Goal: Task Accomplishment & Management: Use online tool/utility

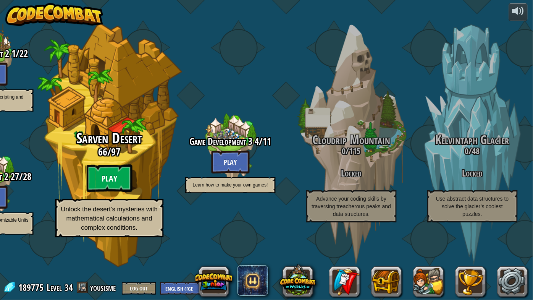
click at [114, 192] on btn "Play" at bounding box center [110, 178] width 46 height 27
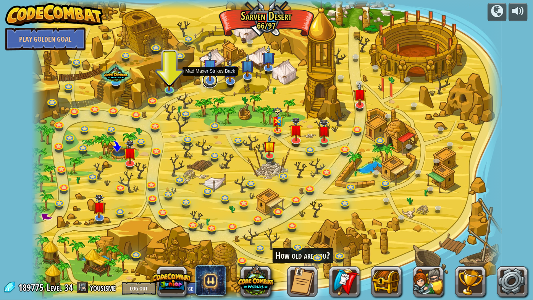
click at [209, 81] on link at bounding box center [209, 80] width 15 height 15
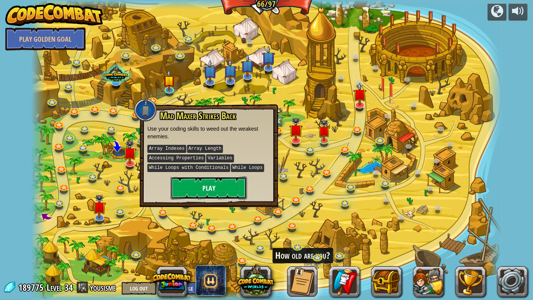
click at [203, 178] on button "Play" at bounding box center [209, 187] width 76 height 23
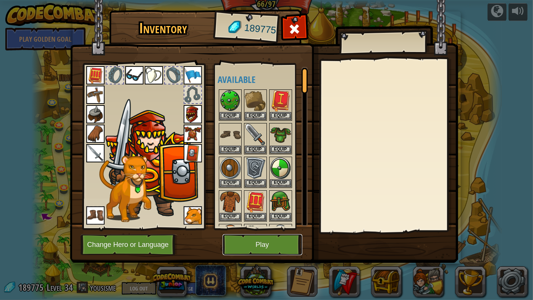
click at [268, 241] on button "Play" at bounding box center [263, 244] width 80 height 21
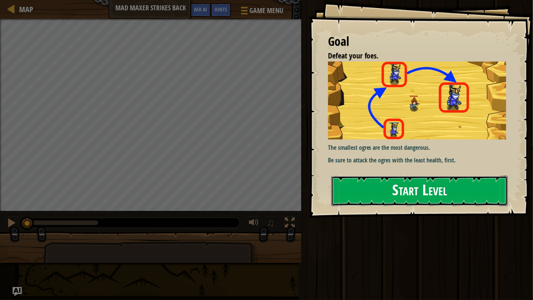
click at [416, 192] on button "Start Level" at bounding box center [419, 191] width 176 height 30
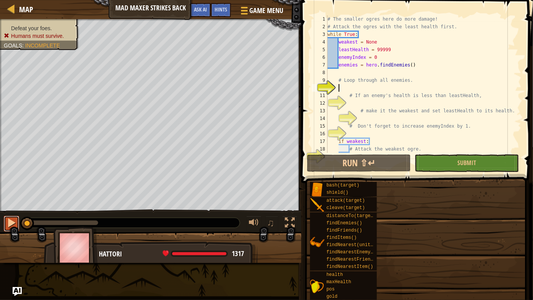
click at [7, 224] on div at bounding box center [11, 223] width 10 height 10
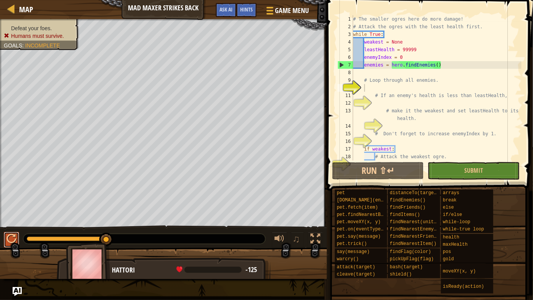
click at [11, 241] on div at bounding box center [11, 239] width 10 height 10
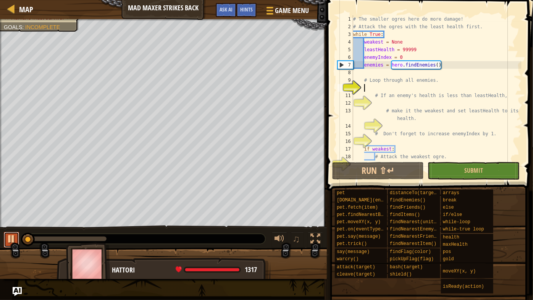
click at [11, 241] on div at bounding box center [11, 239] width 10 height 10
drag, startPoint x: 27, startPoint y: 241, endPoint x: 0, endPoint y: 240, distance: 27.5
drag, startPoint x: 28, startPoint y: 236, endPoint x: 0, endPoint y: 245, distance: 29.1
click at [0, 245] on div "♫" at bounding box center [163, 236] width 327 height 23
type textarea "w"
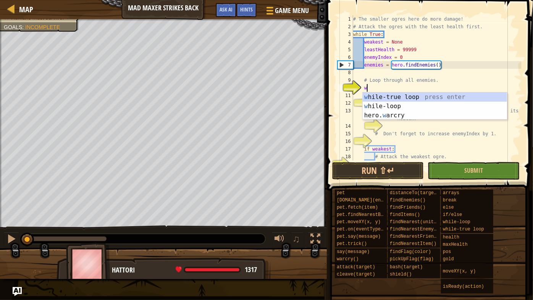
scroll to position [3, 0]
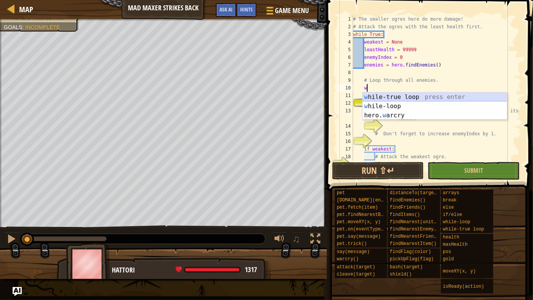
click at [407, 96] on div "w [PERSON_NAME]-true loop press enter w [PERSON_NAME]-loop press enter hero. w …" at bounding box center [435, 115] width 145 height 46
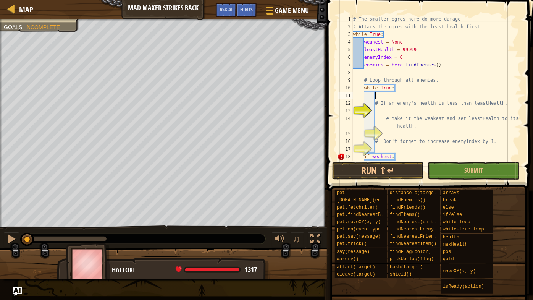
click at [402, 109] on div "# The smaller ogres here do more damage! # Attack the ogres with the least heal…" at bounding box center [437, 95] width 170 height 160
click at [393, 91] on div "# The smaller ogres here do more damage! # Attack the ogres with the least heal…" at bounding box center [437, 95] width 170 height 160
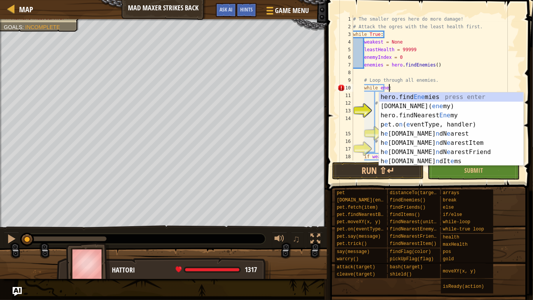
scroll to position [3, 3]
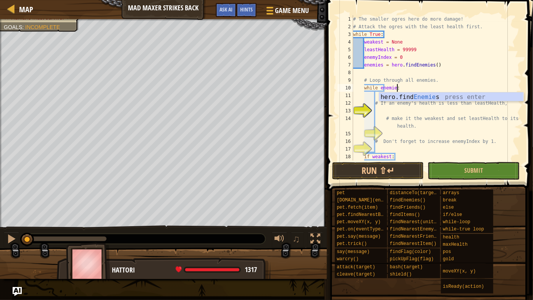
type textarea "while enemies:"
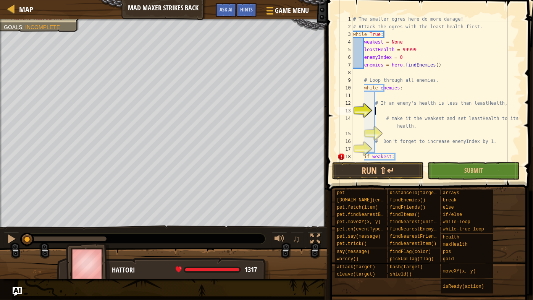
click at [405, 112] on div "# The smaller ogres here do more damage! # Attack the ogres with the least heal…" at bounding box center [437, 95] width 170 height 160
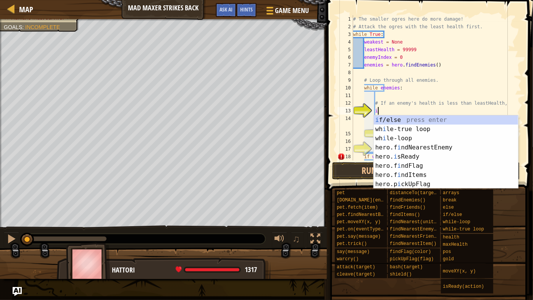
scroll to position [3, 2]
click at [408, 120] on div "i f/else press enter wh i le-true loop press enter wh i le-loop press enter her…" at bounding box center [446, 161] width 145 height 92
type textarea "if enemy:"
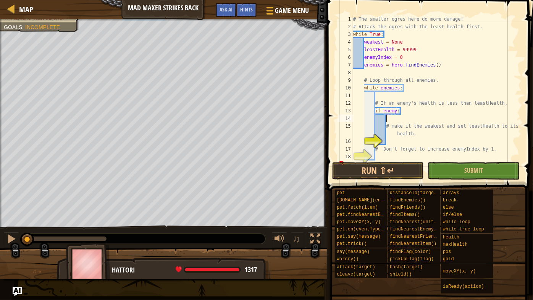
click at [400, 118] on div "# The smaller ogres here do more damage! # Attack the ogres with the least heal…" at bounding box center [437, 95] width 170 height 160
click at [398, 113] on div "# The smaller ogres here do more damage! # Attack the ogres with the least heal…" at bounding box center [437, 95] width 170 height 160
click at [398, 136] on div "# The smaller ogres here do more damage! # Attack the ogres with the least heal…" at bounding box center [437, 95] width 170 height 160
type textarea "# make it the weakest and set leastHealth to its health."
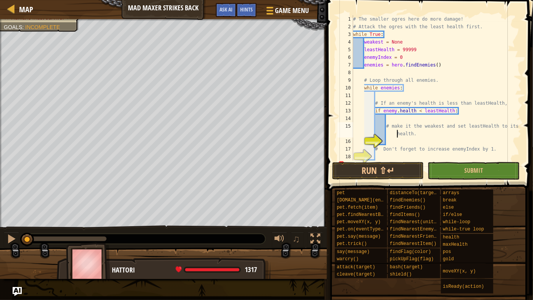
click at [398, 142] on div "# The smaller ogres here do more damage! # Attack the ogres with the least heal…" at bounding box center [437, 95] width 170 height 160
click at [408, 141] on div "# The smaller ogres here do more damage! # Attack the ogres with the least heal…" at bounding box center [437, 95] width 170 height 160
click at [435, 143] on div "# The smaller ogres here do more damage! # Attack the ogres with the least heal…" at bounding box center [437, 95] width 170 height 160
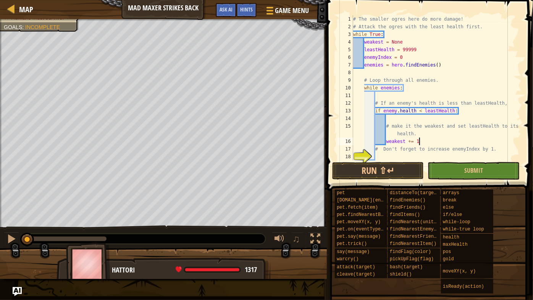
click at [377, 149] on div "# The smaller ogres here do more damage! # Attack the ogres with the least heal…" at bounding box center [437, 95] width 170 height 160
type textarea "# Don't forget to increase enemyIndex by 1."
click at [386, 146] on div "# The smaller ogres here do more damage! # Attack the ogres with the least heal…" at bounding box center [437, 95] width 170 height 160
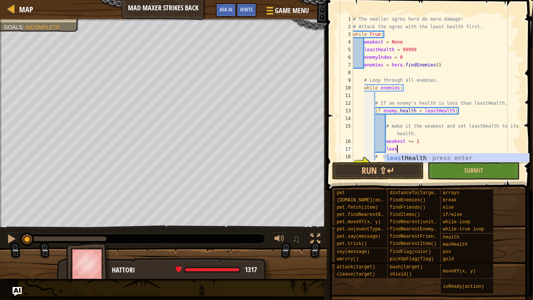
scroll to position [3, 3]
click at [398, 160] on div "least Health press enter" at bounding box center [457, 167] width 145 height 27
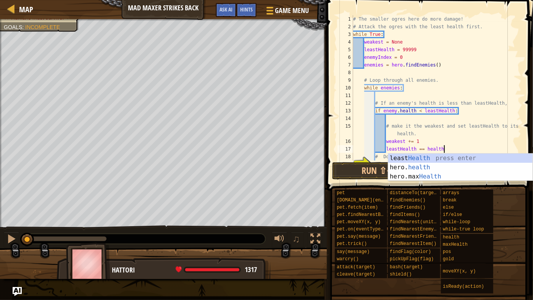
click at [430, 142] on div "# The smaller ogres here do more damage! # Attack the ogres with the least heal…" at bounding box center [437, 95] width 170 height 160
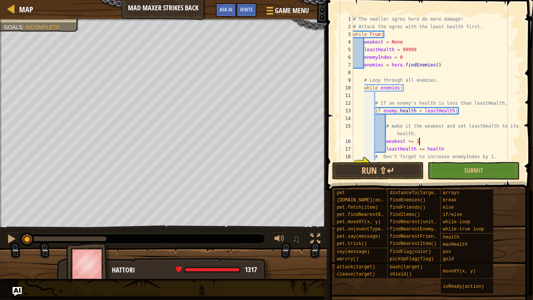
scroll to position [3, 5]
click at [425, 149] on div "# The smaller ogres here do more damage! # Attack the ogres with the least heal…" at bounding box center [437, 95] width 170 height 160
type textarea "leastHealth == health"
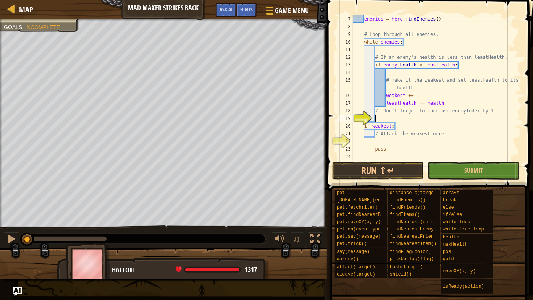
click at [420, 121] on div "enemies = hero . findEnemies ( ) # Loop through all enemies. while enemies : # …" at bounding box center [437, 95] width 170 height 160
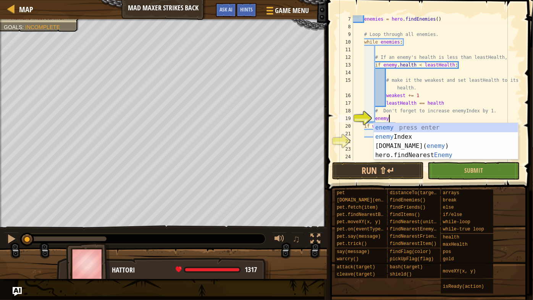
scroll to position [3, 2]
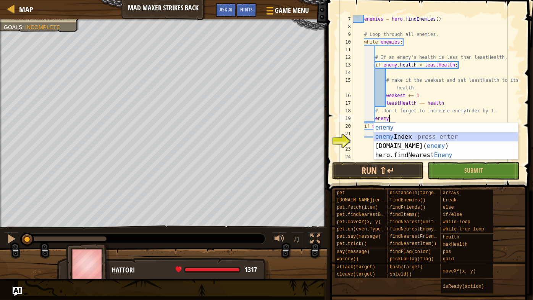
click at [424, 135] on div "enemy press enter enemy Index press enter [DOMAIN_NAME]( enemy ) press enter he…" at bounding box center [446, 150] width 145 height 55
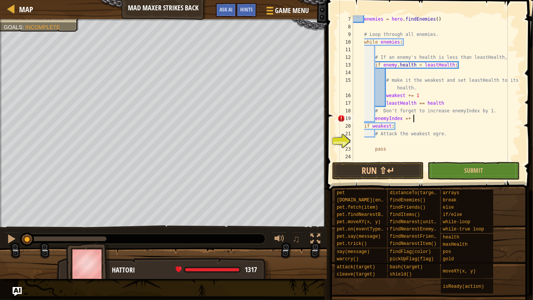
scroll to position [3, 5]
click at [409, 119] on div "enemies = hero . findEnemies ( ) # Loop through all enemies. while enemies : # …" at bounding box center [437, 95] width 170 height 160
type textarea "enemyIndex + 1"
click at [404, 140] on div "enemies = hero . findEnemies ( ) # Loop through all enemies. while enemies : # …" at bounding box center [437, 95] width 170 height 160
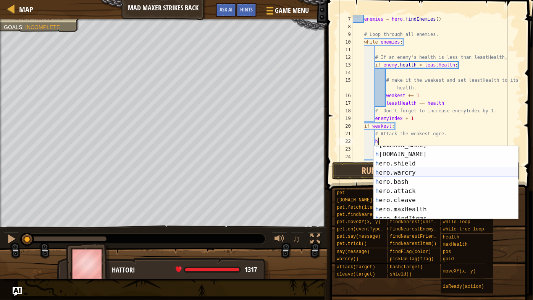
scroll to position [43, 0]
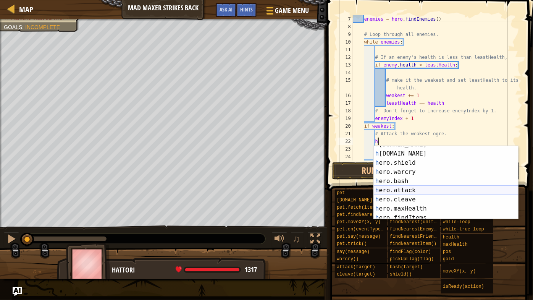
click at [412, 188] on div "h [DOMAIN_NAME] press enter h [DOMAIN_NAME] press enter h ero.shield press ente…" at bounding box center [446, 186] width 145 height 92
type textarea "hero.attack(enemy)"
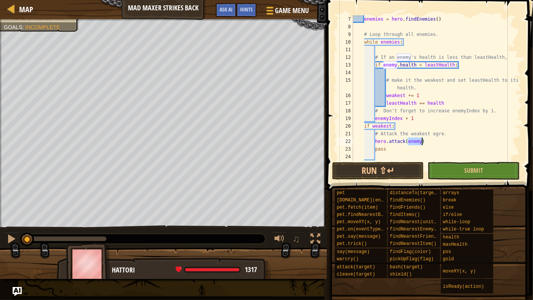
click at [408, 158] on div "enemies = hero . findEnemies ( ) # Loop through all enemies. while enemies : # …" at bounding box center [437, 95] width 170 height 160
click at [406, 171] on button "Run ⇧↵" at bounding box center [378, 171] width 92 height 18
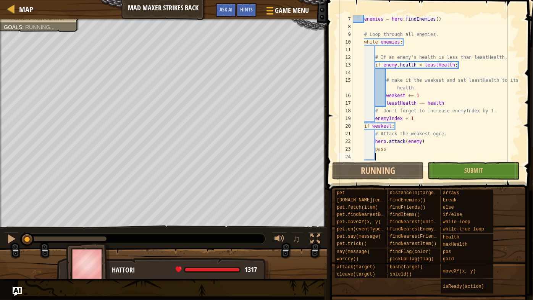
click at [406, 156] on div "enemies = hero . findEnemies ( ) # Loop through all enemies. while enemies : # …" at bounding box center [437, 95] width 170 height 160
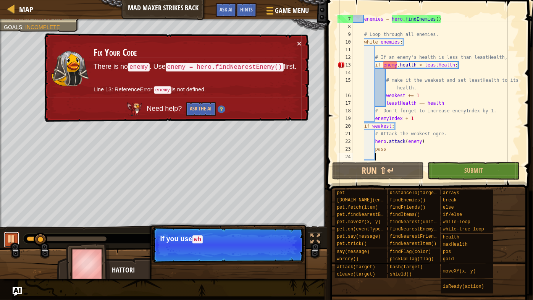
click at [13, 240] on div at bounding box center [11, 239] width 10 height 10
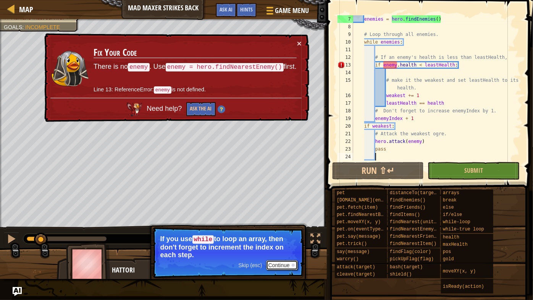
click at [287, 264] on button "Continue" at bounding box center [282, 265] width 32 height 10
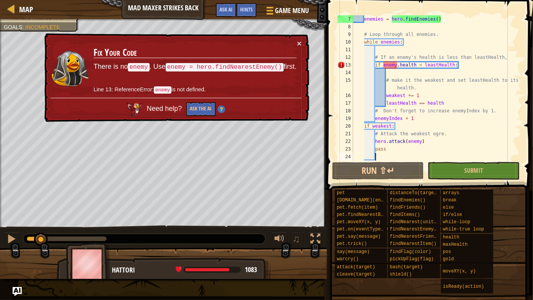
click at [385, 50] on div "enemies = hero . findEnemies ( ) # Loop through all enemies. while enemies : # …" at bounding box center [437, 95] width 170 height 160
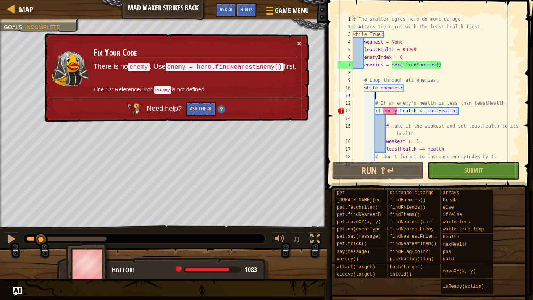
scroll to position [0, 0]
type textarea "e"
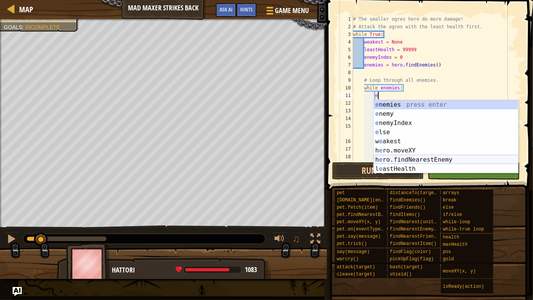
click at [418, 161] on div "e nemies press enter e nemy press enter e nemyIndex press enter e lse press ent…" at bounding box center [446, 146] width 145 height 92
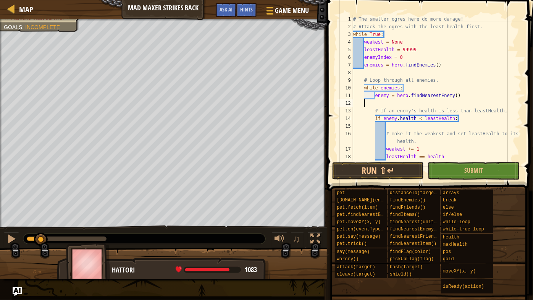
scroll to position [3, 0]
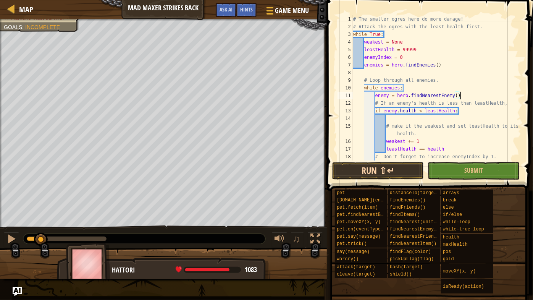
type textarea "enemy = hero.findNearestEnemy()"
click at [407, 164] on button "Run ⇧↵" at bounding box center [378, 171] width 92 height 18
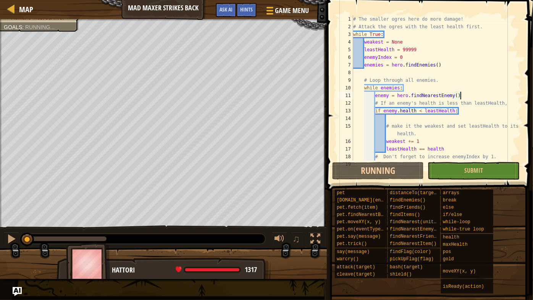
click at [410, 121] on div "# The smaller ogres here do more damage! # Attack the ogres with the least heal…" at bounding box center [437, 95] width 170 height 160
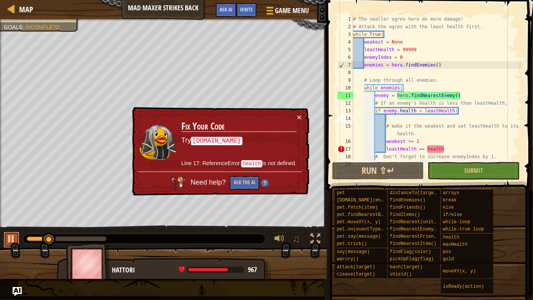
click at [11, 241] on div at bounding box center [11, 239] width 10 height 10
click at [452, 149] on div "# The smaller ogres here do more damage! # Attack the ogres with the least heal…" at bounding box center [437, 95] width 170 height 160
click at [428, 149] on div "# The smaller ogres here do more damage! # Attack the ogres with the least heal…" at bounding box center [437, 95] width 170 height 160
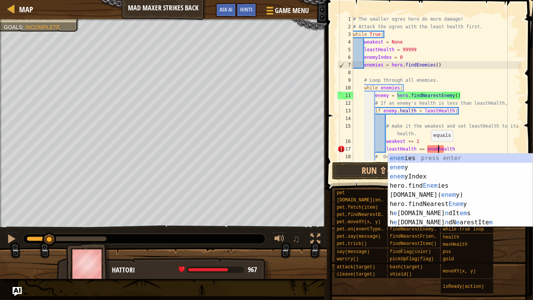
scroll to position [3, 7]
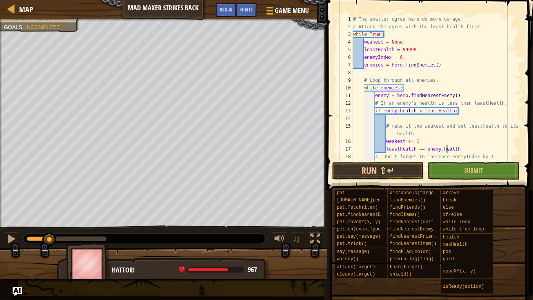
click at [448, 150] on div "# The smaller ogres here do more damage! # Attack the ogres with the least heal…" at bounding box center [437, 95] width 170 height 160
click at [409, 168] on button "Run ⇧↵" at bounding box center [378, 171] width 92 height 18
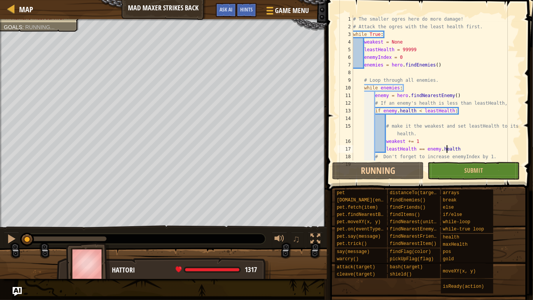
click at [408, 156] on div "# The smaller ogres here do more damage! # Attack the ogres with the least heal…" at bounding box center [437, 95] width 170 height 160
type textarea "# Don't forget to increase enemyIndex by 1."
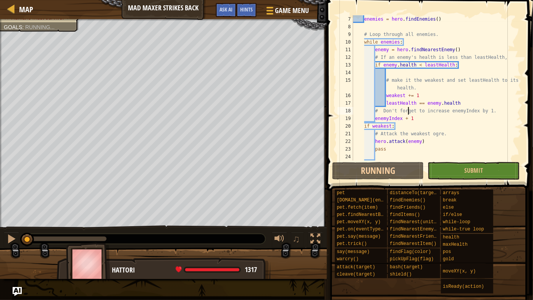
click at [392, 158] on div "enemies = hero . findEnemies ( ) # Loop through all enemies. while enemies : en…" at bounding box center [437, 95] width 170 height 160
click at [249, 12] on span "Hints" at bounding box center [246, 9] width 13 height 7
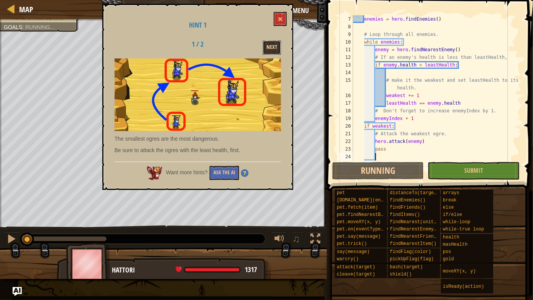
click at [274, 47] on button "Next" at bounding box center [272, 47] width 18 height 14
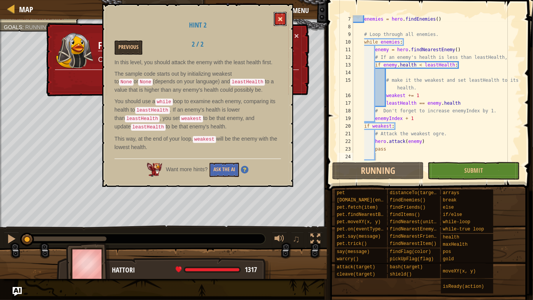
click at [276, 23] on button at bounding box center [280, 19] width 13 height 14
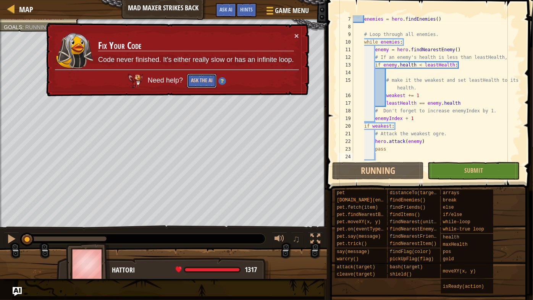
click at [204, 82] on button "Ask the AI" at bounding box center [201, 81] width 29 height 14
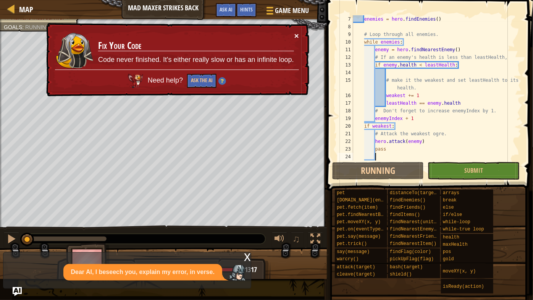
click at [295, 35] on button "×" at bounding box center [296, 36] width 5 height 8
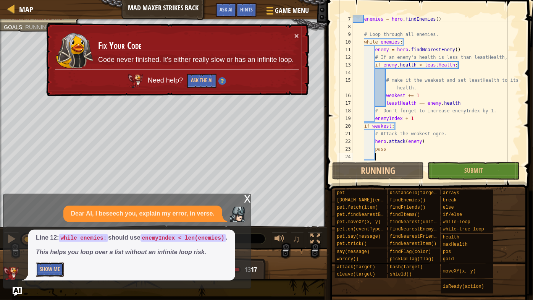
click at [48, 267] on button "Show Me" at bounding box center [50, 269] width 28 height 14
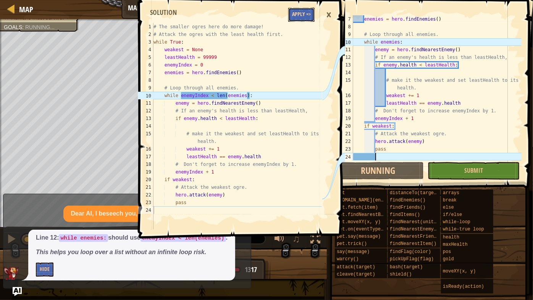
click at [299, 11] on button "Apply =>" at bounding box center [301, 15] width 26 height 14
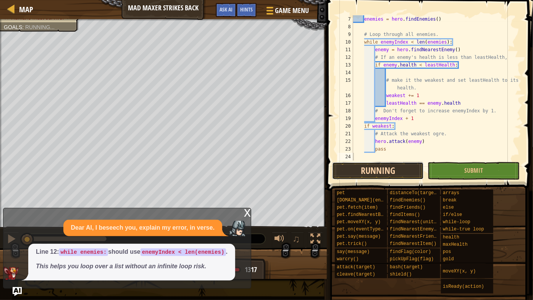
click at [356, 167] on button "Running" at bounding box center [378, 171] width 92 height 18
click at [21, 289] on img "Ask AI" at bounding box center [17, 291] width 10 height 10
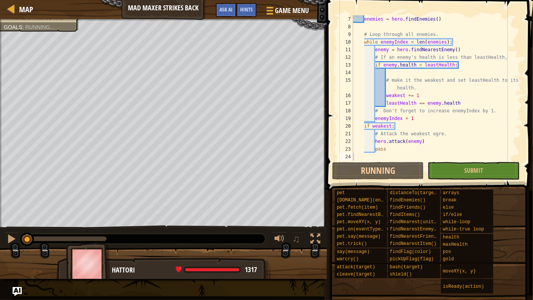
click at [380, 158] on div "enemies = hero . findEnemies ( ) # Loop through all enemies. while enemyIndex <…" at bounding box center [437, 95] width 170 height 160
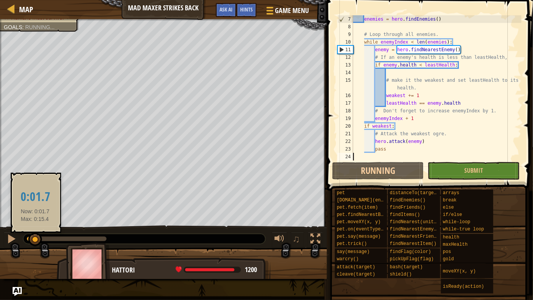
drag, startPoint x: 24, startPoint y: 238, endPoint x: 18, endPoint y: 247, distance: 10.6
click at [18, 247] on div "♫" at bounding box center [163, 236] width 327 height 23
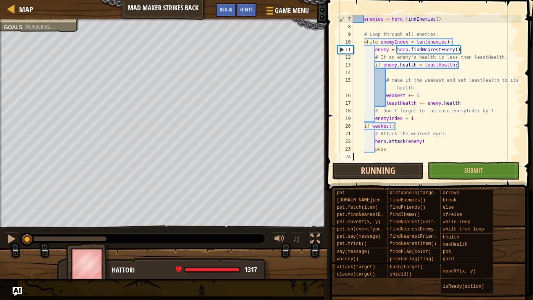
click at [375, 170] on button "Running" at bounding box center [378, 171] width 92 height 18
click at [375, 157] on div "enemies = hero . findEnemies ( ) # Loop through all enemies. while enemyIndex <…" at bounding box center [437, 95] width 170 height 160
click at [226, 8] on span "Ask AI" at bounding box center [226, 9] width 13 height 7
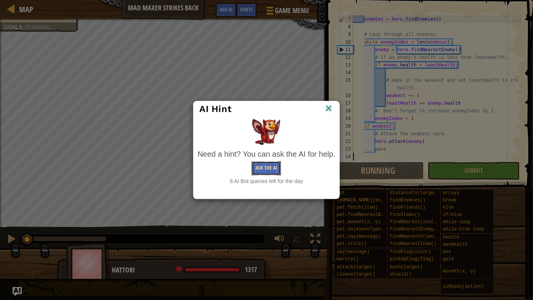
click at [269, 170] on button "Ask the AI" at bounding box center [266, 168] width 29 height 14
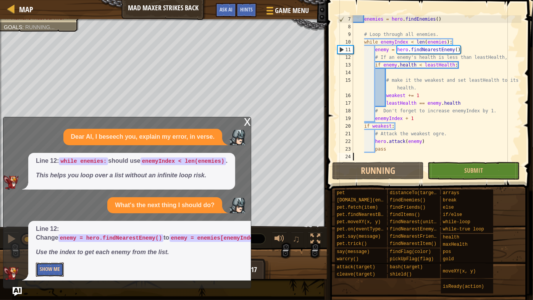
click at [53, 272] on button "Show Me" at bounding box center [50, 269] width 28 height 14
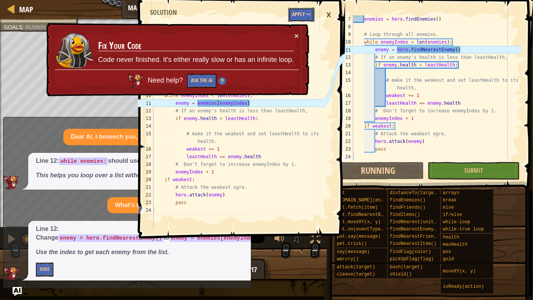
click at [301, 12] on button "Apply =>" at bounding box center [301, 15] width 26 height 14
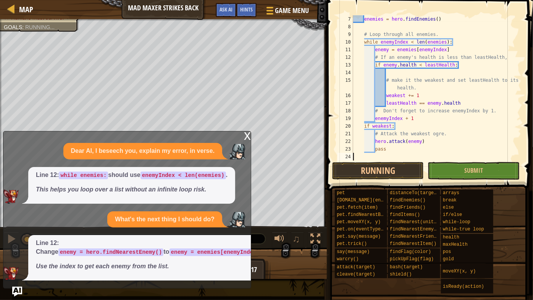
click at [18, 290] on img "Ask AI" at bounding box center [17, 291] width 10 height 10
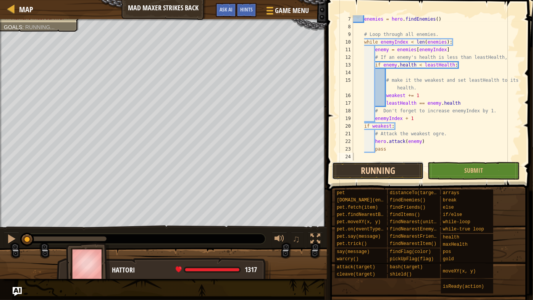
click at [341, 178] on button "Running" at bounding box center [378, 171] width 92 height 18
click at [361, 159] on div "enemies = hero . findEnemies ( ) # Loop through all enemies. while enemyIndex <…" at bounding box center [437, 95] width 170 height 160
click at [10, 239] on div at bounding box center [11, 239] width 10 height 10
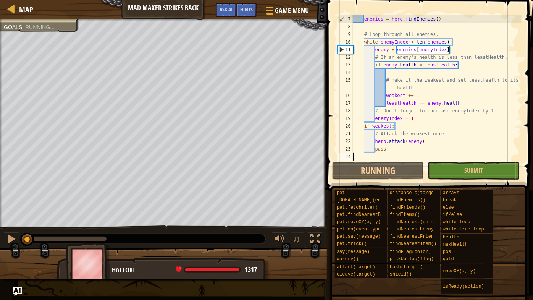
drag, startPoint x: 95, startPoint y: 239, endPoint x: 0, endPoint y: 251, distance: 96.2
click at [0, 251] on div "Defeat your foes. Humans must survive. Goals : Running... G reen B lack V iolet…" at bounding box center [266, 149] width 533 height 260
click at [13, 238] on div at bounding box center [11, 239] width 10 height 10
drag, startPoint x: 32, startPoint y: 241, endPoint x: 5, endPoint y: 243, distance: 27.6
click at [5, 243] on div "♫" at bounding box center [163, 236] width 327 height 23
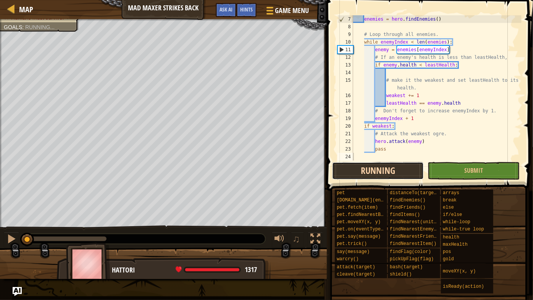
click at [391, 167] on button "Running" at bounding box center [378, 171] width 92 height 18
click at [227, 11] on span "Ask AI" at bounding box center [226, 9] width 13 height 7
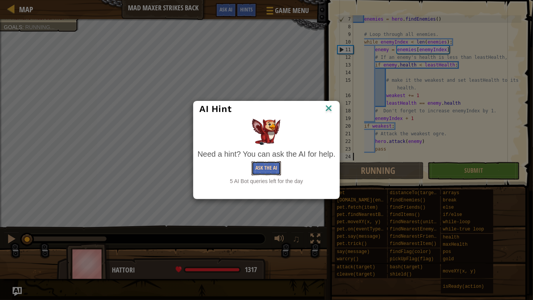
click at [267, 166] on button "Ask the AI" at bounding box center [266, 168] width 29 height 14
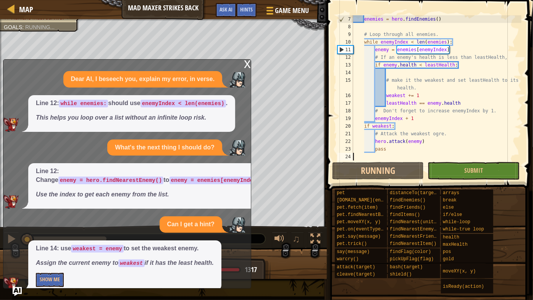
scroll to position [11, 0]
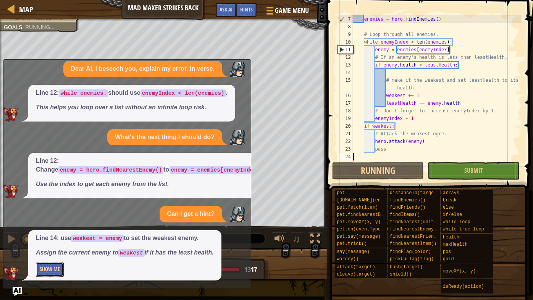
click at [53, 272] on button "Show Me" at bounding box center [50, 269] width 28 height 14
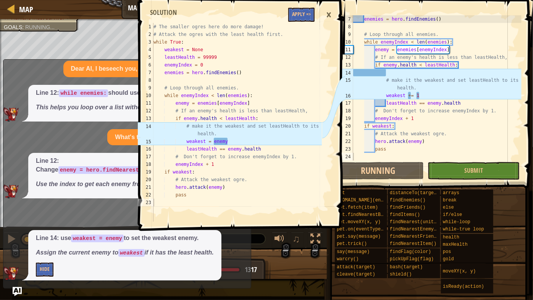
click at [402, 74] on div "enemies = hero . findEnemies ( ) # Loop through all enemies. while enemyIndex <…" at bounding box center [437, 95] width 170 height 160
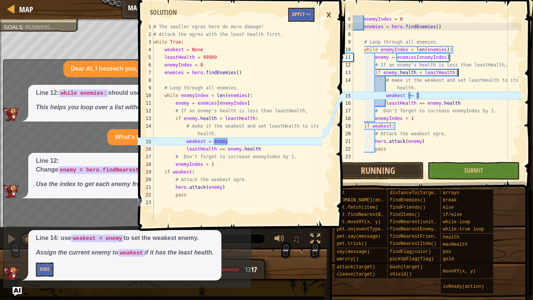
scroll to position [38, 0]
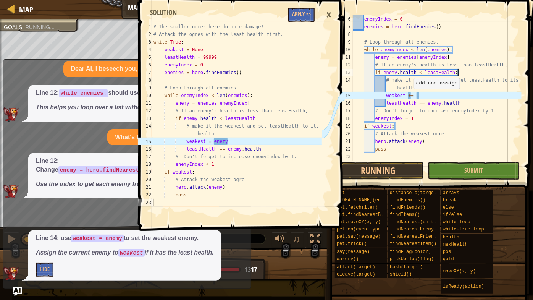
click at [411, 97] on div "enemyIndex = 0 enemies = hero . findEnemies ( ) # Loop through all enemies. whi…" at bounding box center [437, 95] width 170 height 160
click at [420, 99] on div "enemyIndex = 0 enemies = hero . findEnemies ( ) # Loop through all enemies. whi…" at bounding box center [437, 95] width 170 height 160
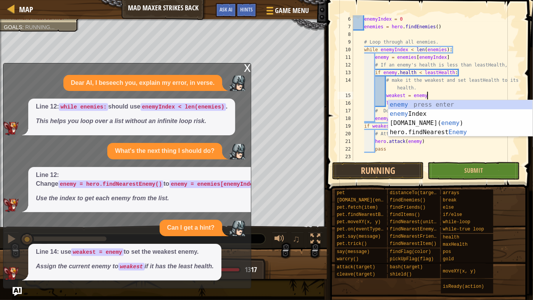
scroll to position [0, 0]
type textarea "weakest = enemy"
click at [16, 288] on img "Ask AI" at bounding box center [17, 291] width 10 height 10
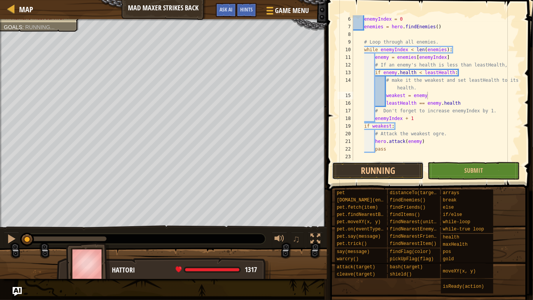
click at [375, 171] on button "Running" at bounding box center [378, 171] width 92 height 18
click at [374, 156] on div "enemyIndex = 0 enemies = hero . findEnemies ( ) # Loop through all enemies. whi…" at bounding box center [437, 95] width 170 height 160
click at [456, 164] on button "Submit" at bounding box center [474, 171] width 92 height 18
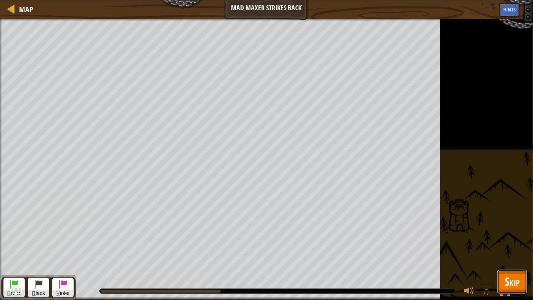
click at [512, 275] on span "Skip" at bounding box center [512, 281] width 15 height 16
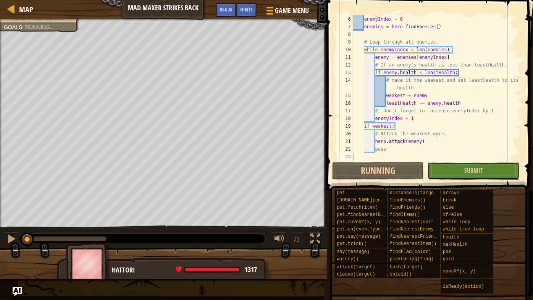
click at [514, 165] on button "Submit" at bounding box center [474, 171] width 92 height 18
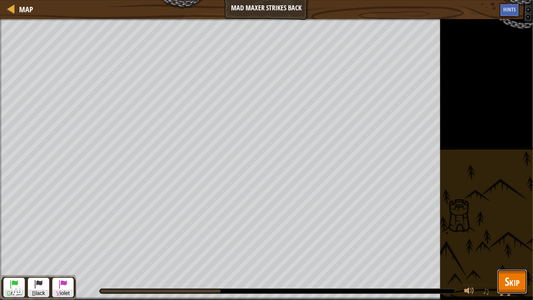
click at [514, 281] on span "Skip" at bounding box center [512, 281] width 15 height 16
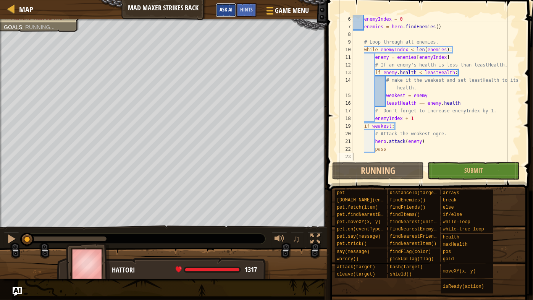
click at [226, 10] on span "Ask AI" at bounding box center [226, 9] width 13 height 7
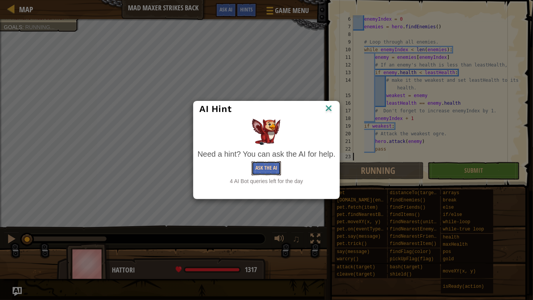
click at [269, 170] on button "Ask the AI" at bounding box center [266, 168] width 29 height 14
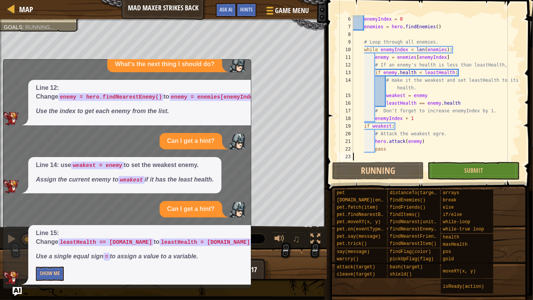
scroll to position [89, 0]
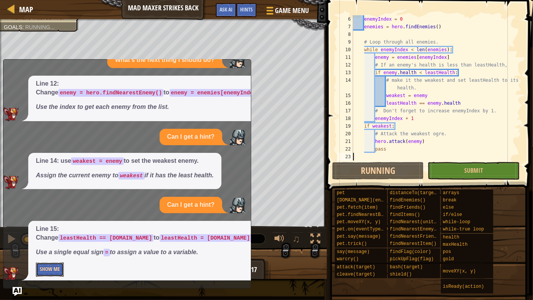
click at [53, 270] on button "Show Me" at bounding box center [50, 269] width 28 height 14
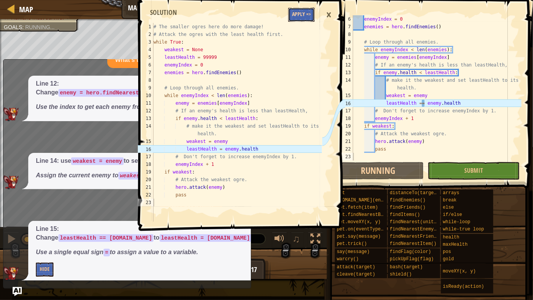
click at [302, 17] on button "Apply =>" at bounding box center [301, 15] width 26 height 14
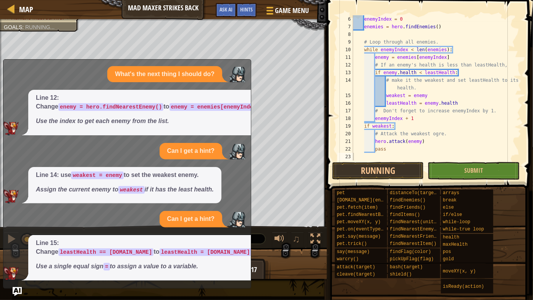
scroll to position [75, 0]
click at [384, 166] on button "Running" at bounding box center [378, 171] width 92 height 18
click at [19, 294] on img "Ask AI" at bounding box center [17, 291] width 10 height 10
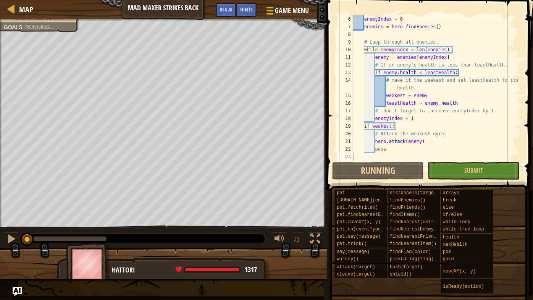
click at [383, 155] on div "enemyIndex = 0 enemies = hero . findEnemies ( ) # Loop through all enemies. whi…" at bounding box center [437, 95] width 170 height 160
click at [25, 8] on span "Map" at bounding box center [26, 9] width 14 height 10
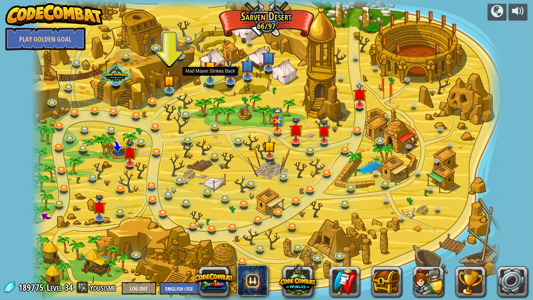
click at [210, 81] on img at bounding box center [210, 67] width 12 height 28
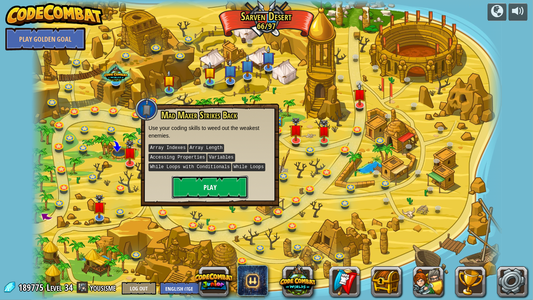
click at [200, 194] on button "Play" at bounding box center [210, 187] width 76 height 23
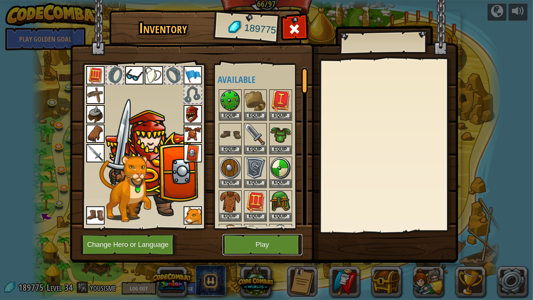
click at [270, 254] on button "Play" at bounding box center [263, 244] width 80 height 21
